Goal: Find specific page/section: Find specific page/section

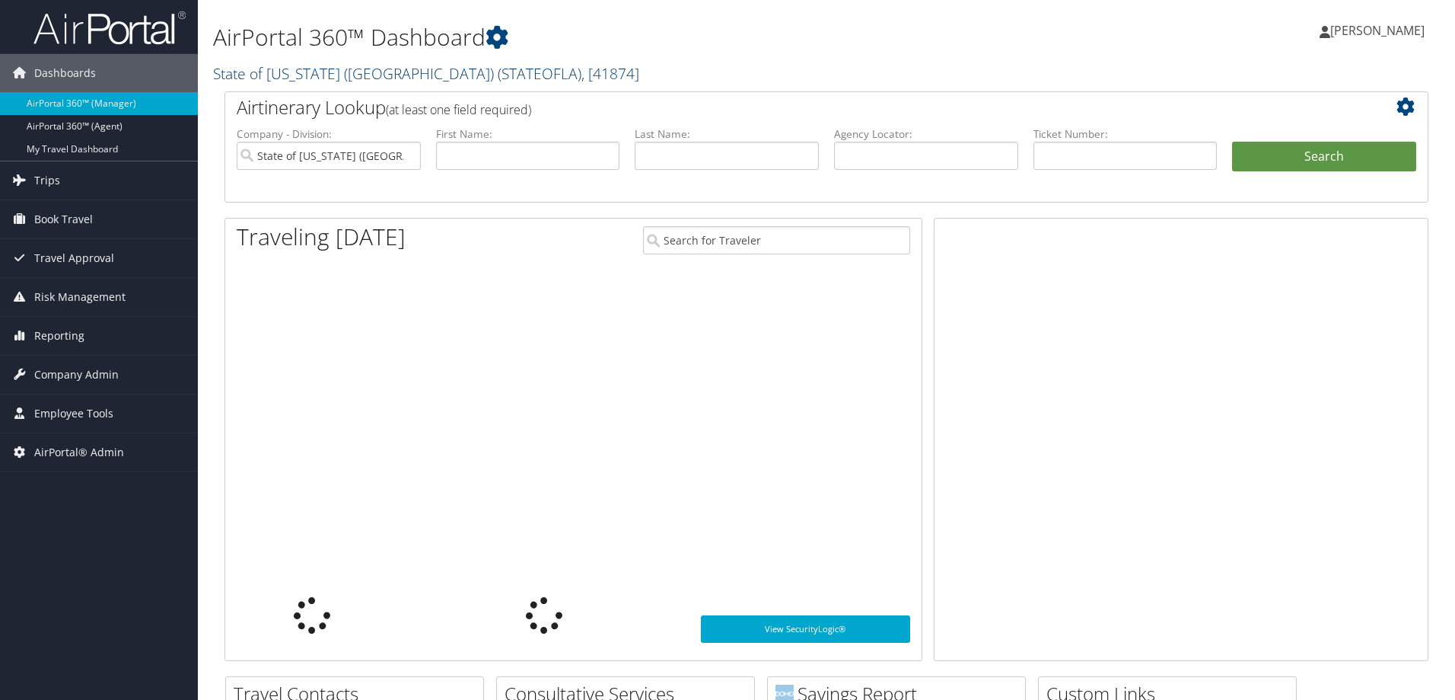
click at [266, 71] on link "State of [US_STATE] (SOLA) ( STATEOFLA ) , [ 41874 ]" at bounding box center [426, 73] width 426 height 21
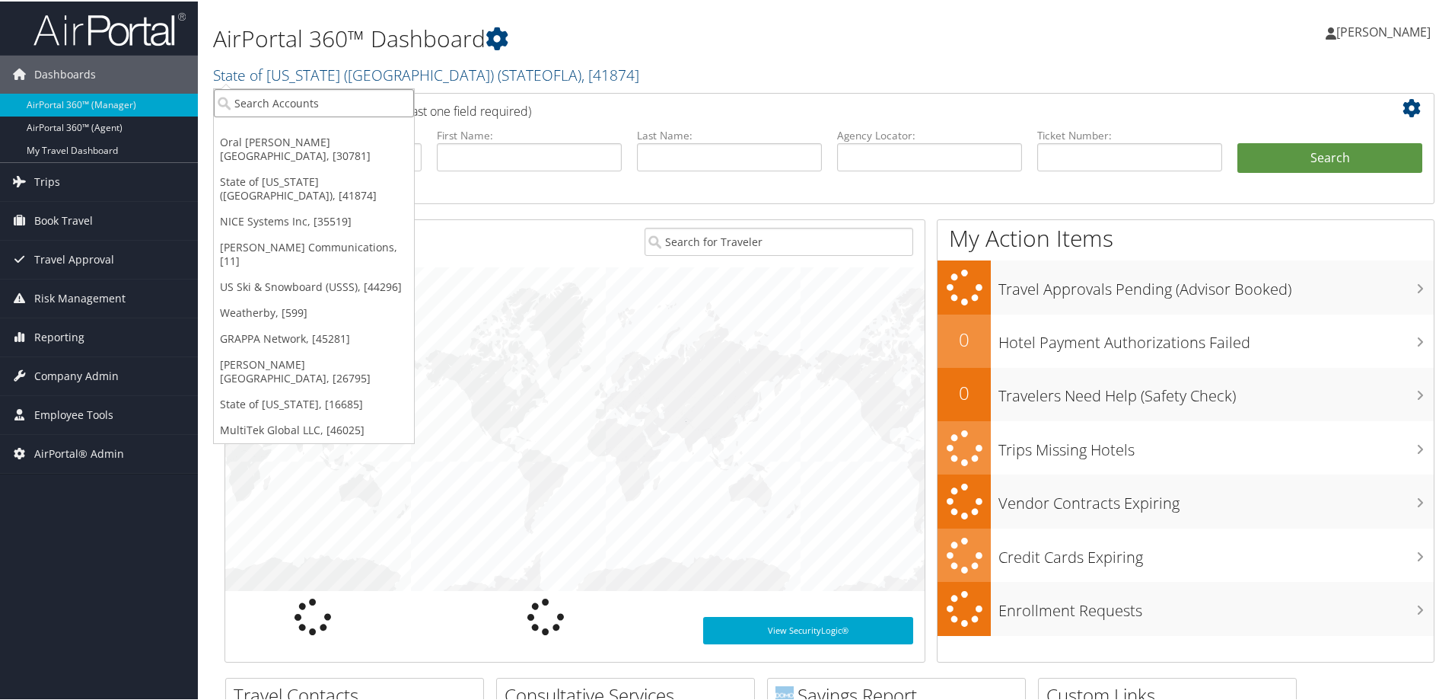
click at [284, 100] on input "search" at bounding box center [314, 102] width 200 height 28
type input "uva"
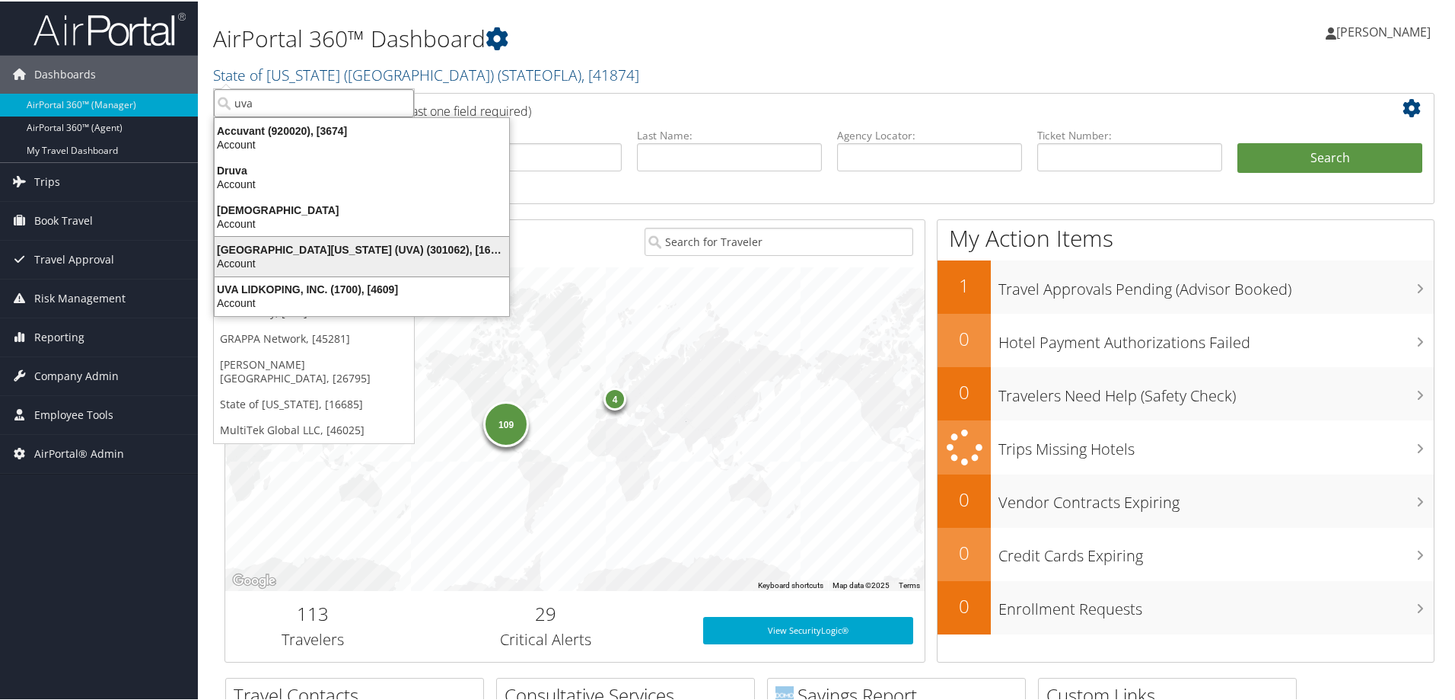
click at [320, 256] on div "Account" at bounding box center [362, 262] width 313 height 14
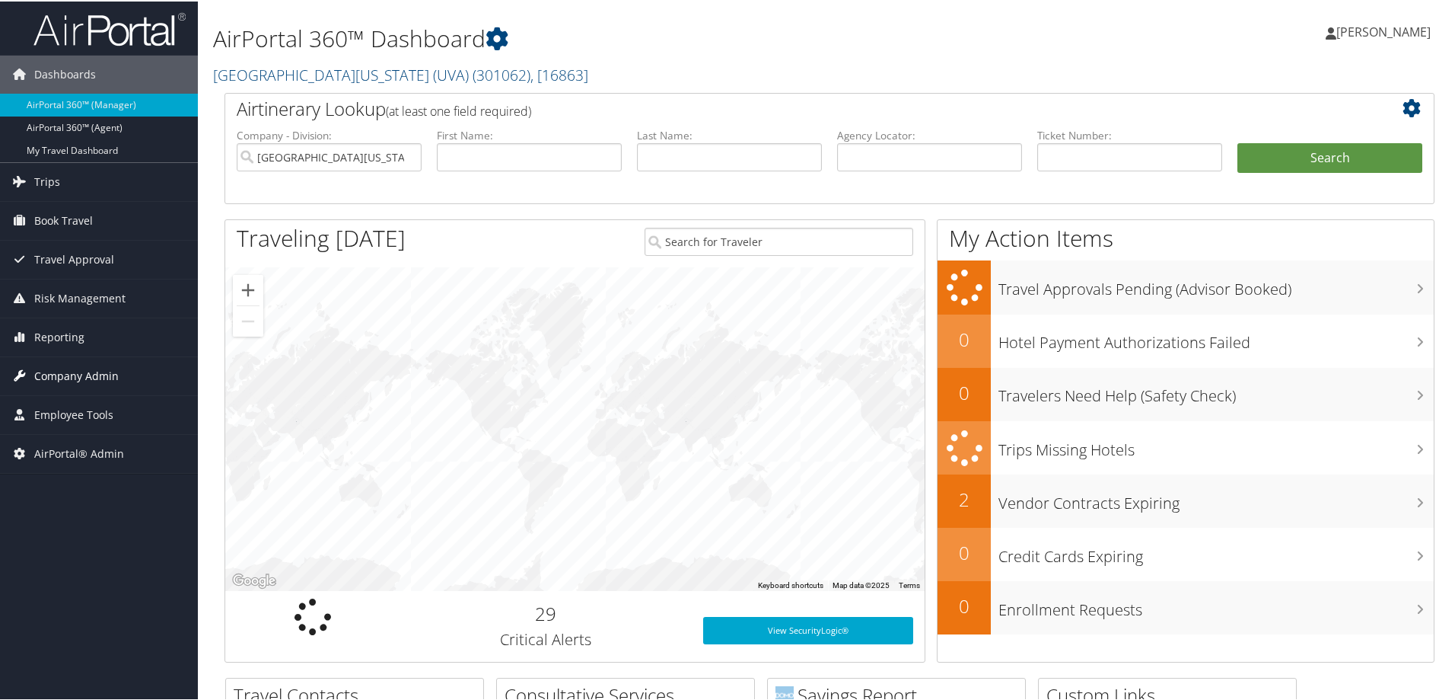
click at [88, 371] on span "Company Admin" at bounding box center [76, 374] width 84 height 38
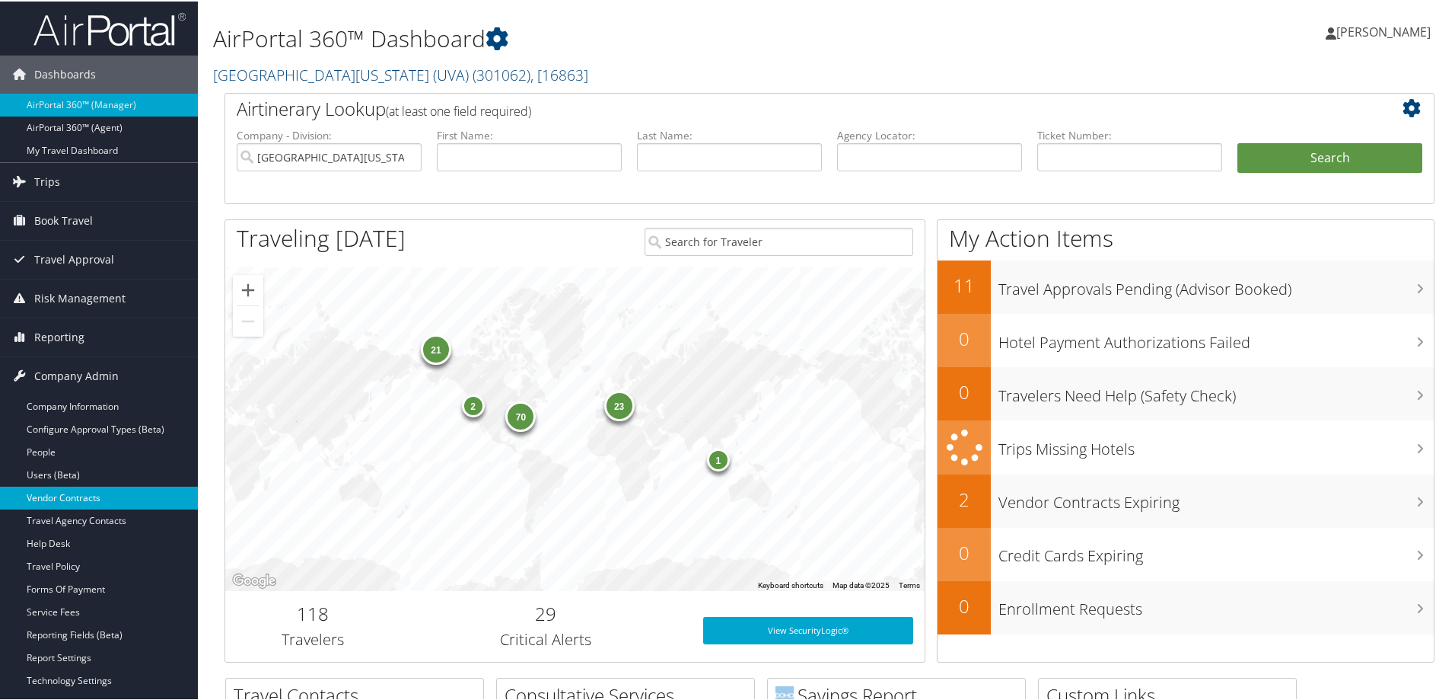
click at [79, 490] on link "Vendor Contracts" at bounding box center [99, 496] width 198 height 23
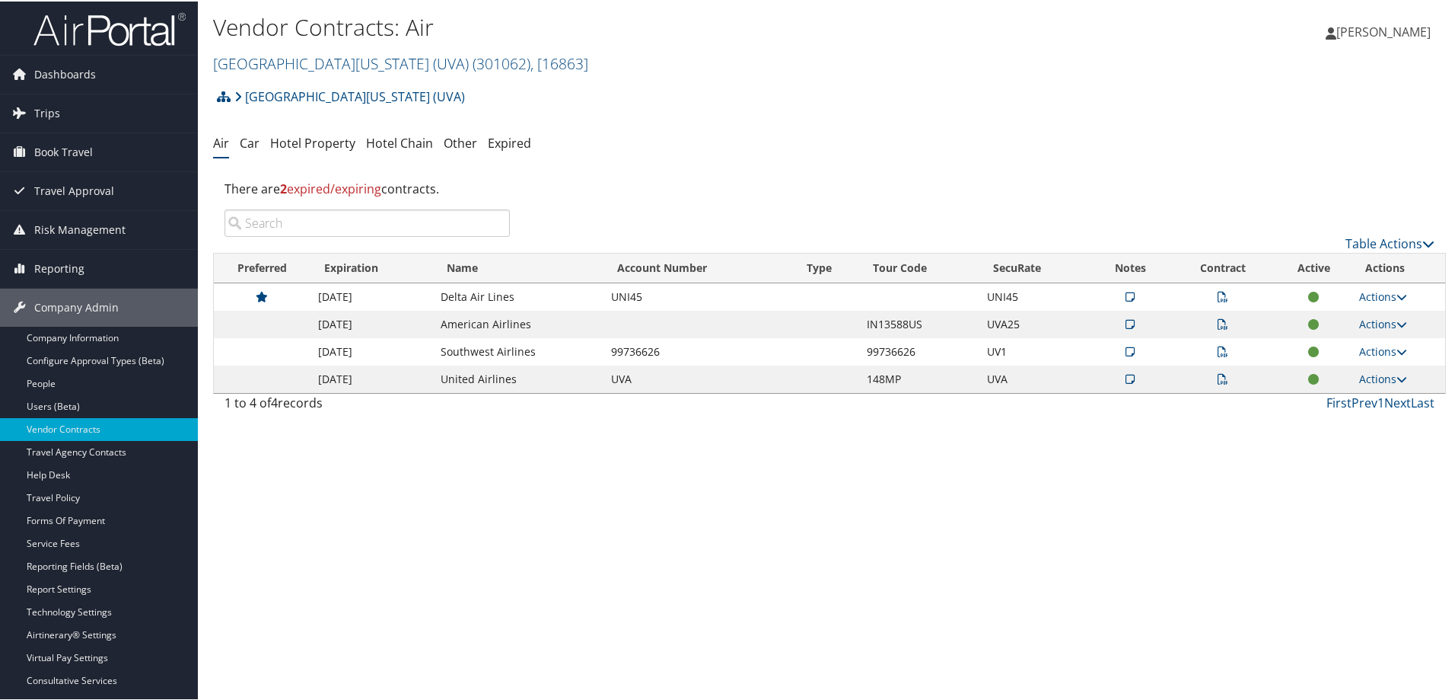
click at [1128, 324] on icon at bounding box center [1130, 322] width 9 height 11
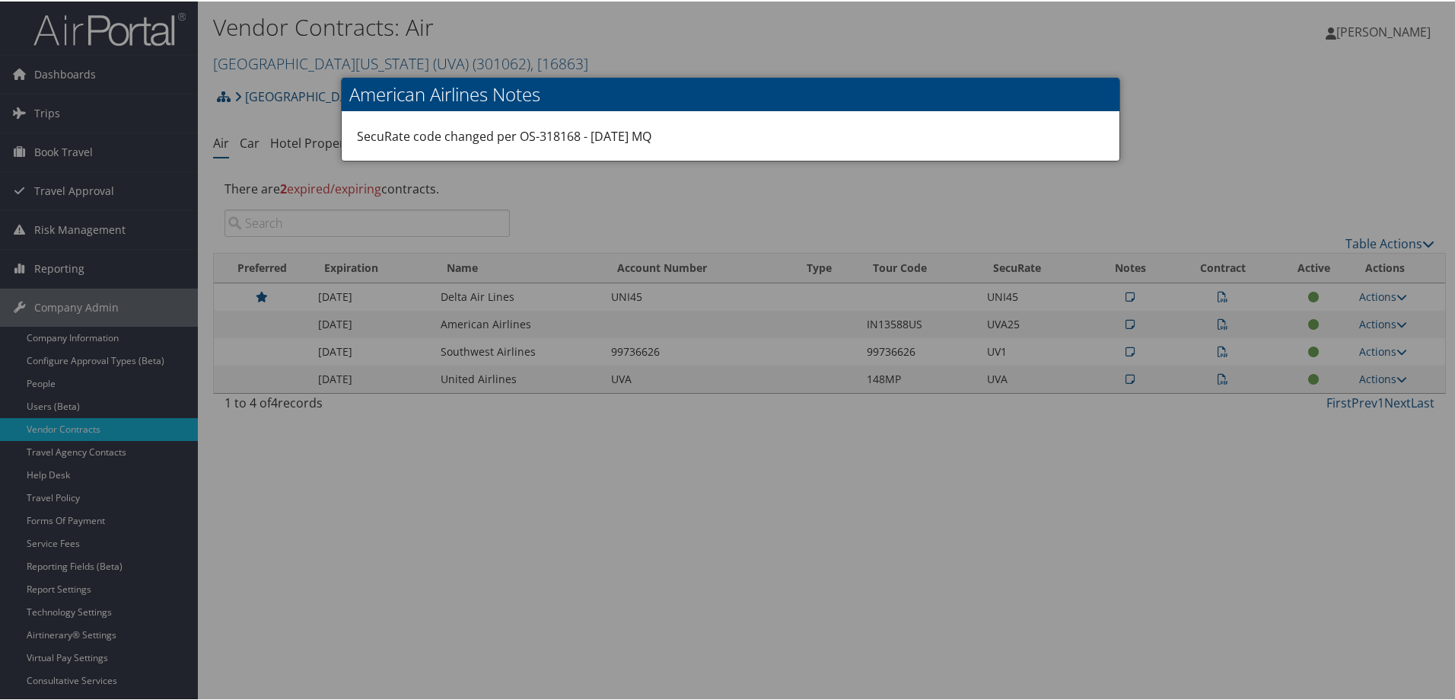
click at [649, 197] on div at bounding box center [731, 350] width 1462 height 700
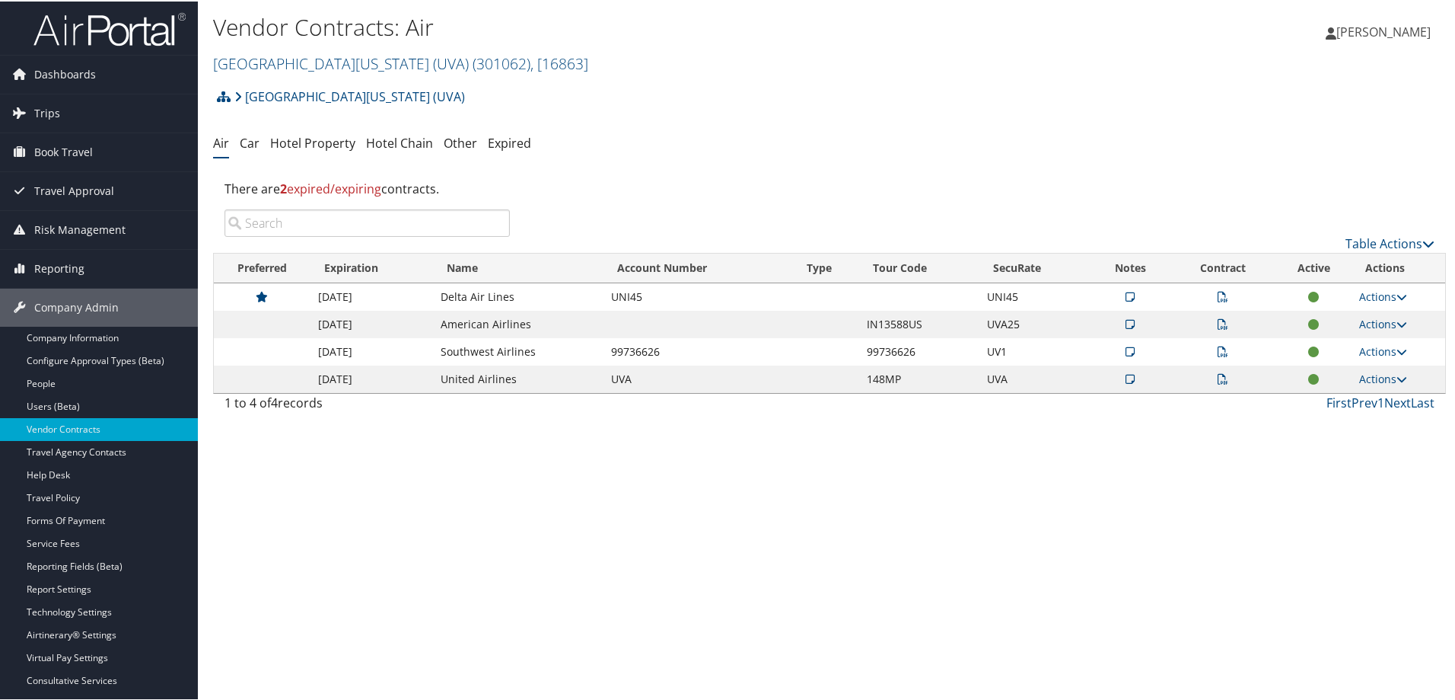
click at [1100, 642] on div "Vendor Contracts: Air University of Virginia (UVA) ( 301062 ) , [ 16863 ] Unive…" at bounding box center [830, 350] width 1264 height 700
